Goal: Task Accomplishment & Management: Use online tool/utility

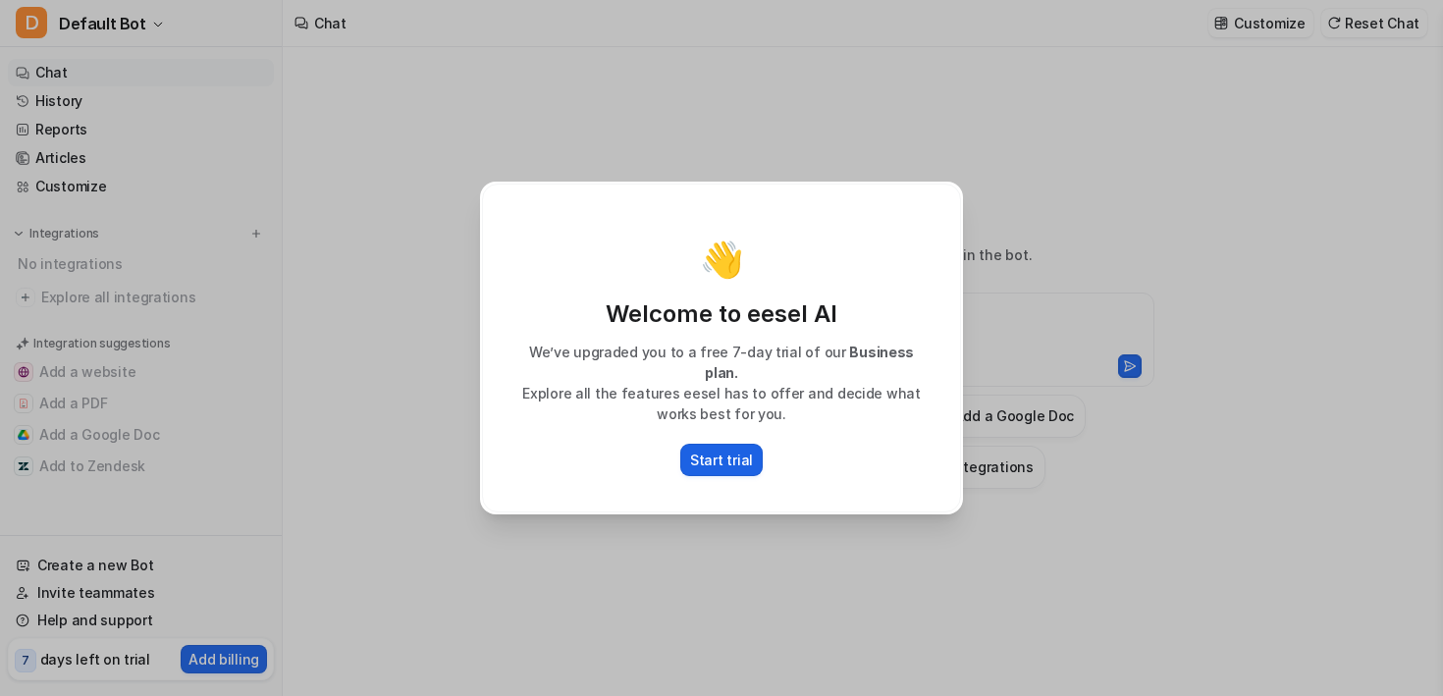
click at [716, 450] on p "Start trial" at bounding box center [721, 460] width 63 height 21
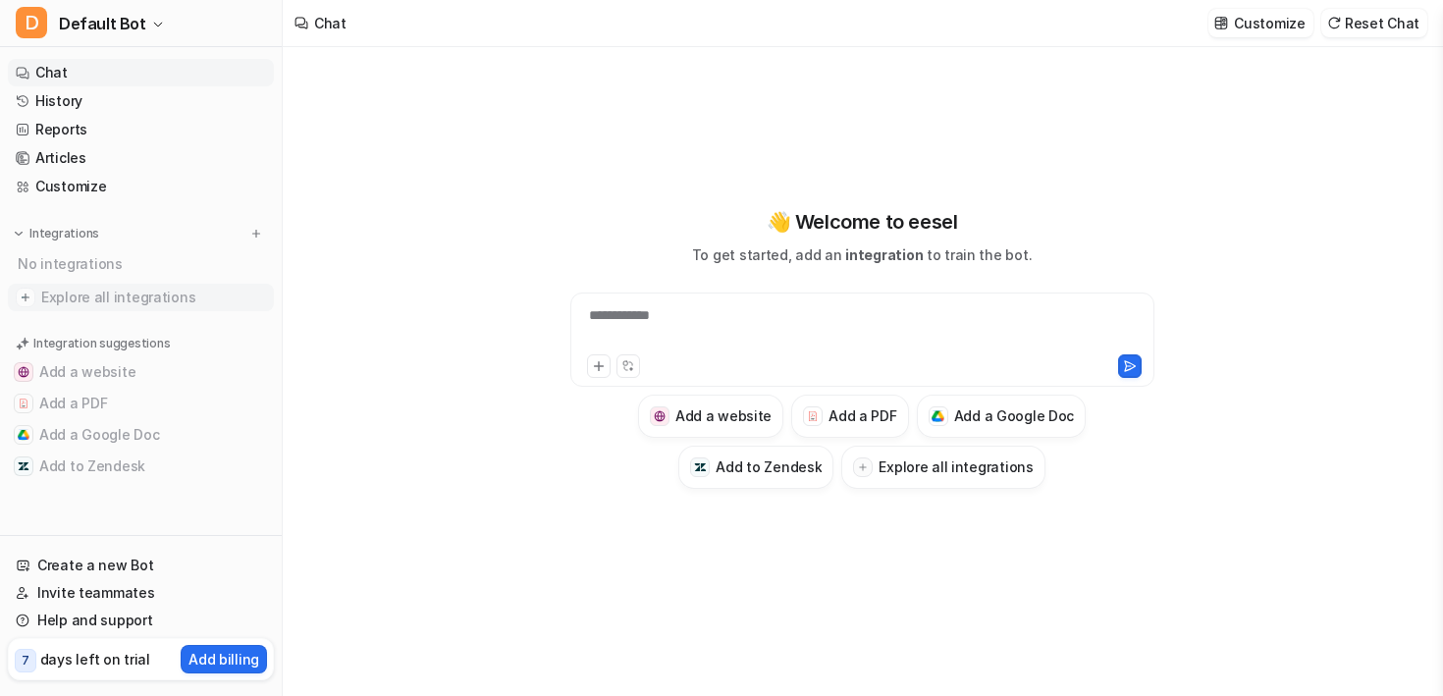
click at [28, 296] on img at bounding box center [26, 298] width 20 height 20
click at [112, 297] on span "Explore all integrations" at bounding box center [153, 297] width 225 height 31
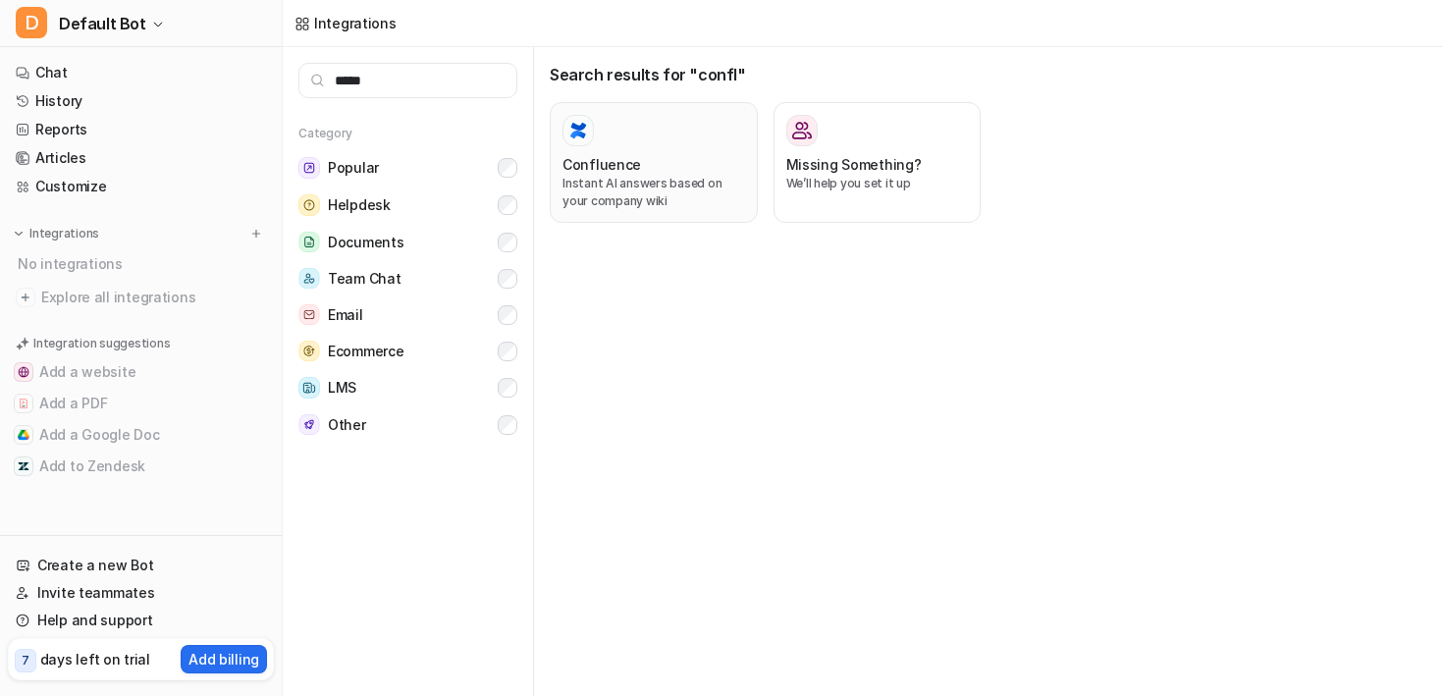
type input "*****"
click at [592, 144] on div at bounding box center [653, 130] width 183 height 31
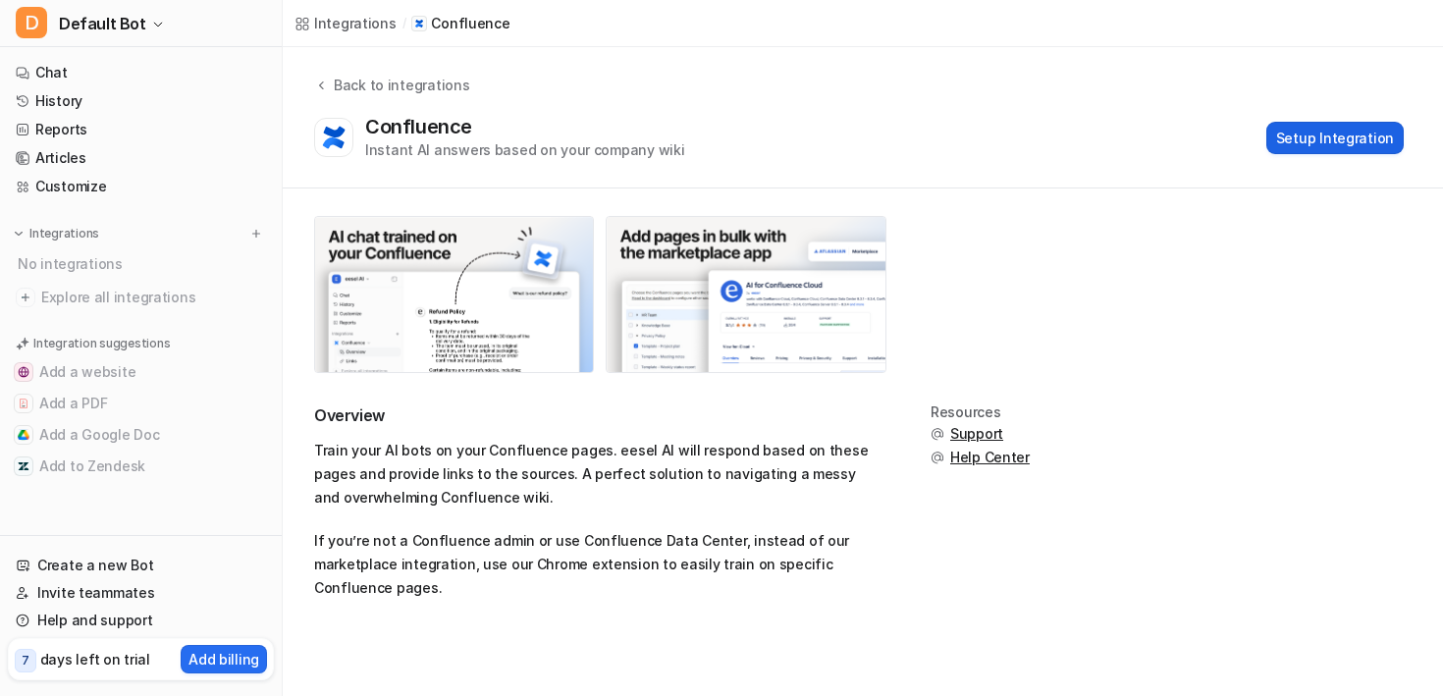
click at [1345, 136] on button "Setup Integration" at bounding box center [1334, 138] width 137 height 32
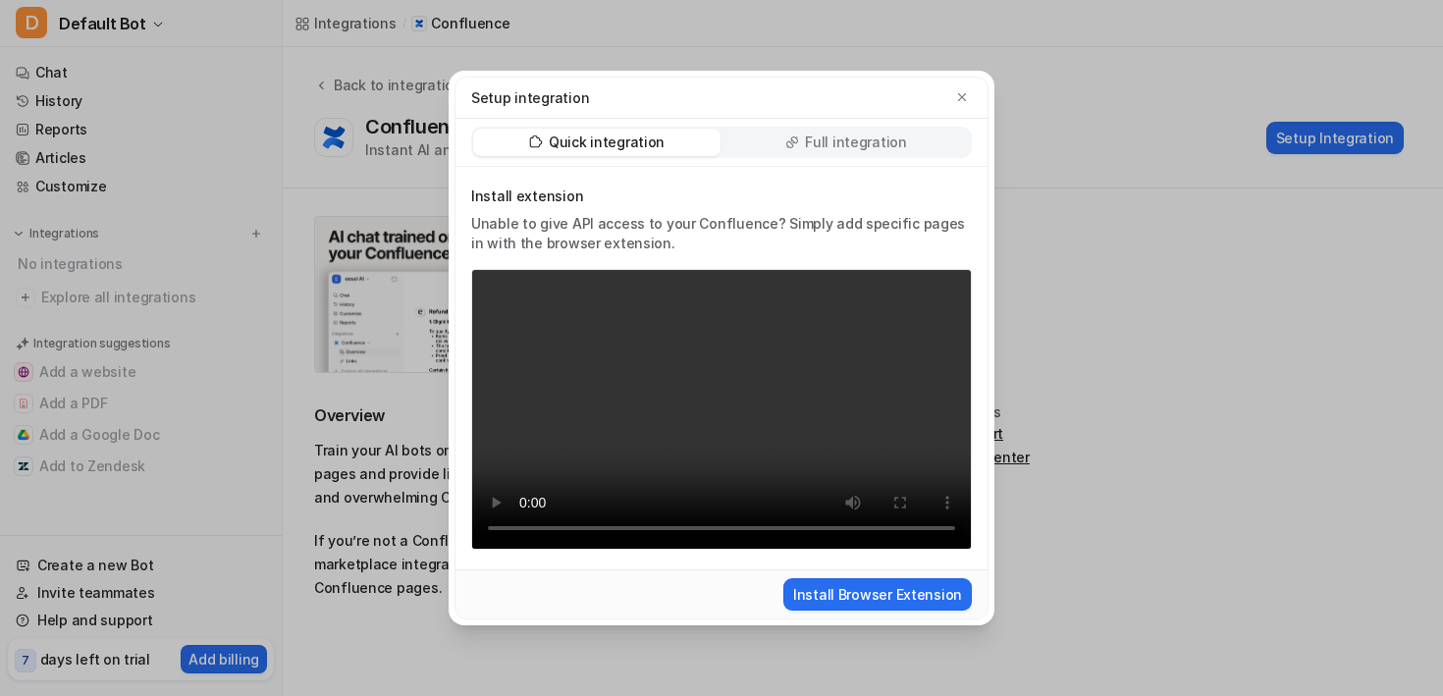
click at [776, 142] on div "Full integration" at bounding box center [845, 142] width 247 height 27
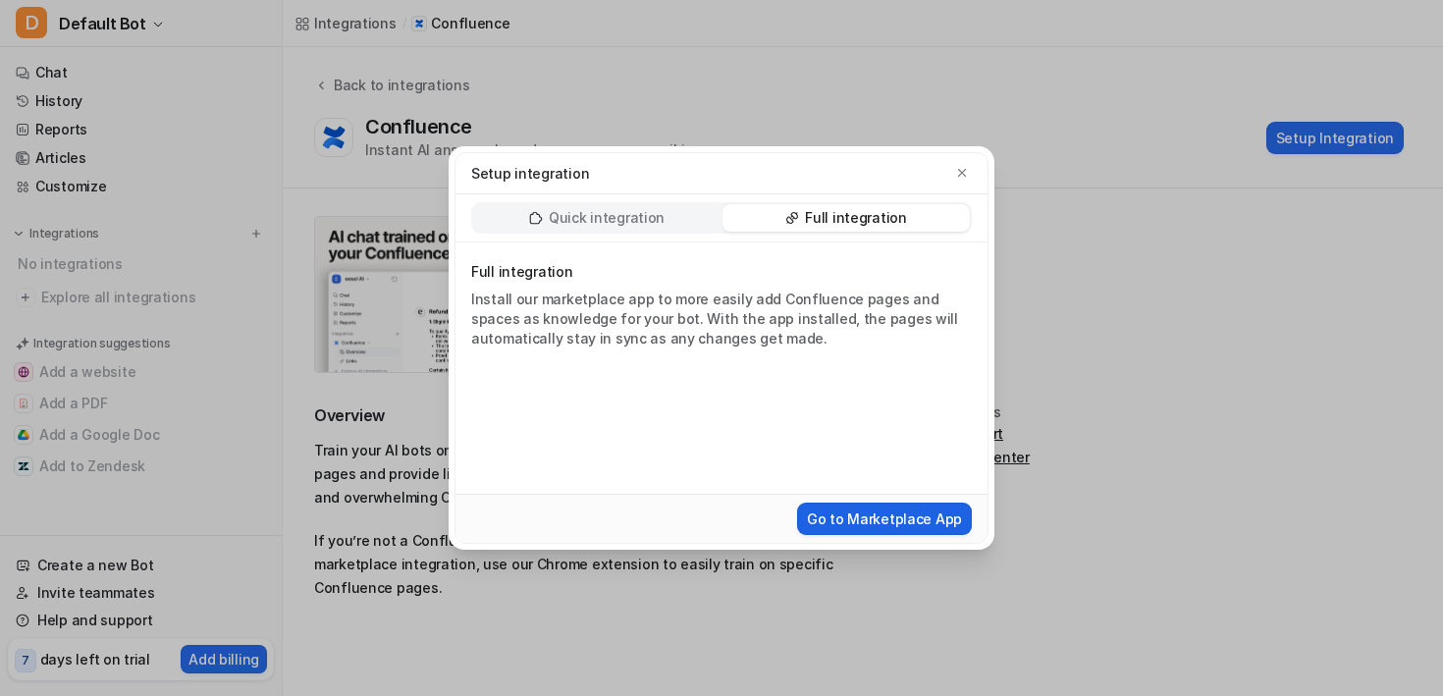
click at [836, 514] on button "Go to Marketplace App" at bounding box center [884, 519] width 175 height 32
click at [595, 209] on p "Quick integration" at bounding box center [607, 218] width 116 height 20
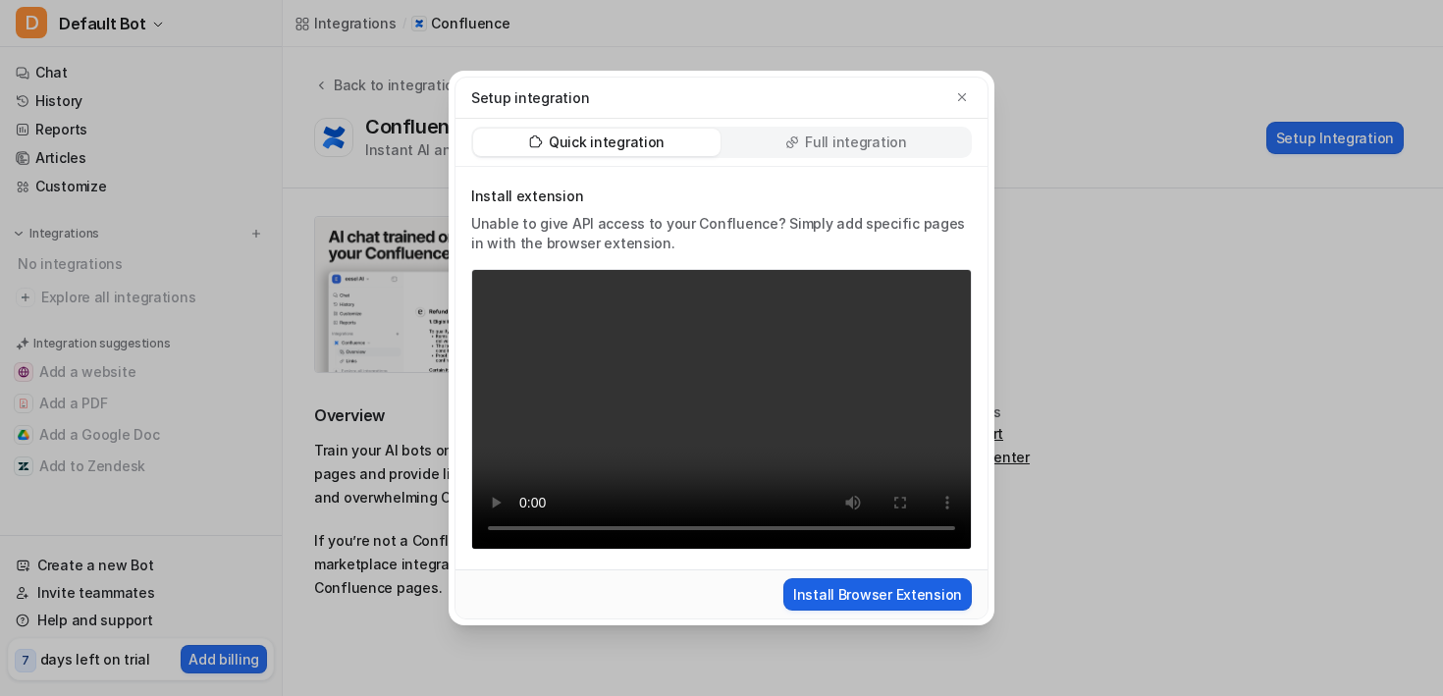
click at [867, 597] on button "Install Browser Extension" at bounding box center [877, 594] width 188 height 32
